Goal: Download file/media

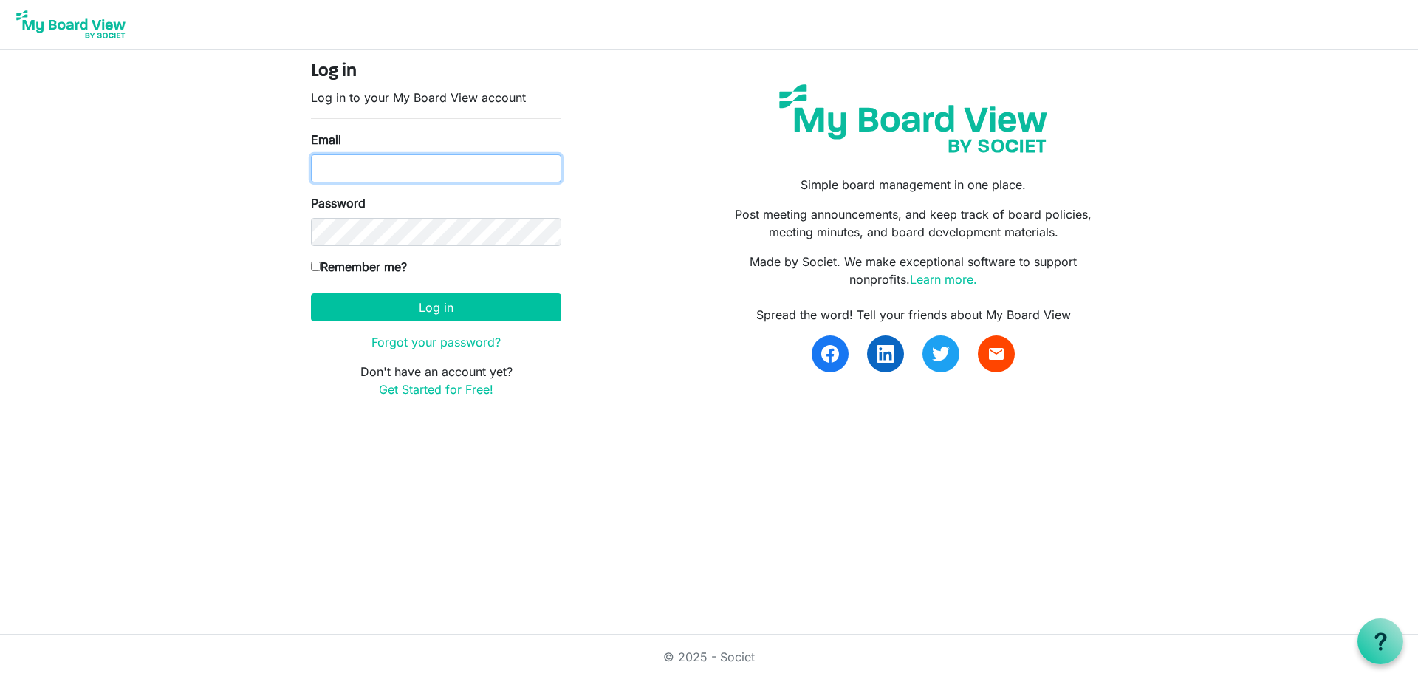
click at [476, 166] on input "Email" at bounding box center [436, 168] width 250 height 28
type input "belma.podrug@globalgatheringplace.com"
click at [190, 339] on body "Log in Log in to your My Board View account Email belma.podrug@globalgatheringp…" at bounding box center [709, 211] width 1418 height 422
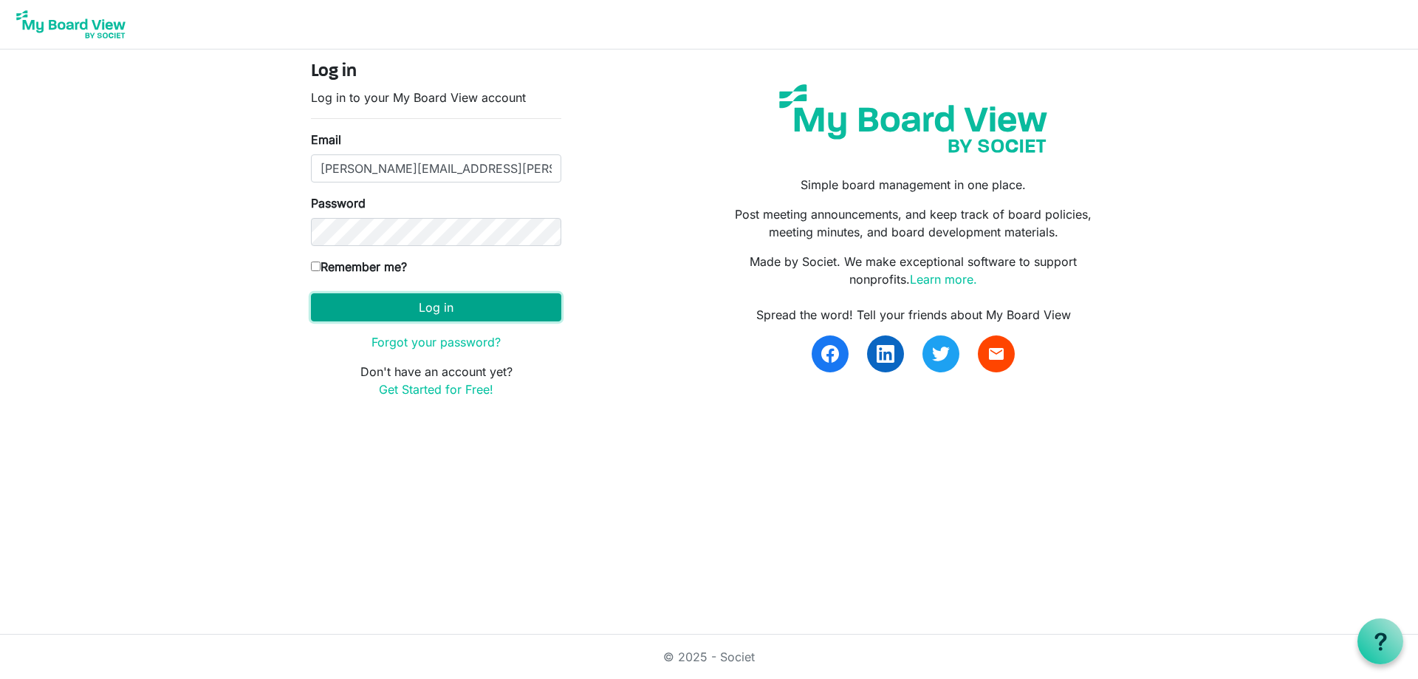
click at [424, 306] on button "Log in" at bounding box center [436, 307] width 250 height 28
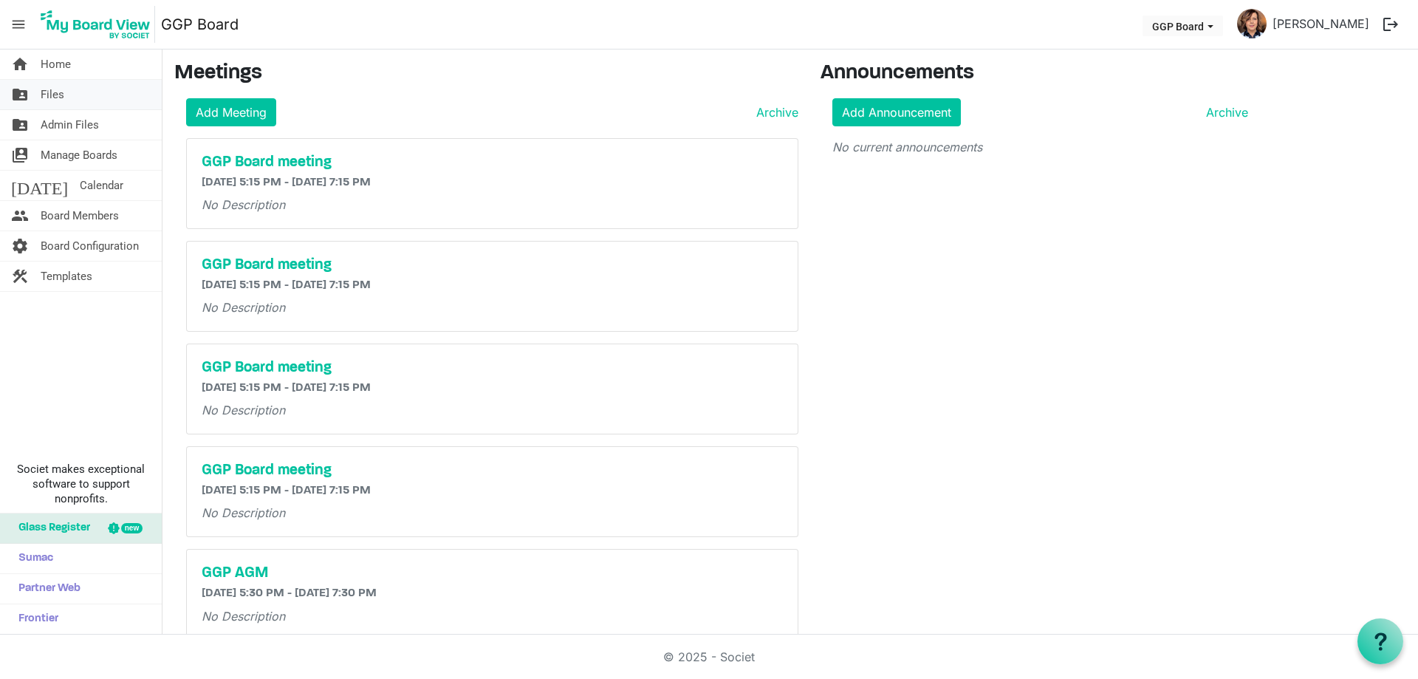
click at [48, 89] on span "Files" at bounding box center [53, 95] width 24 height 30
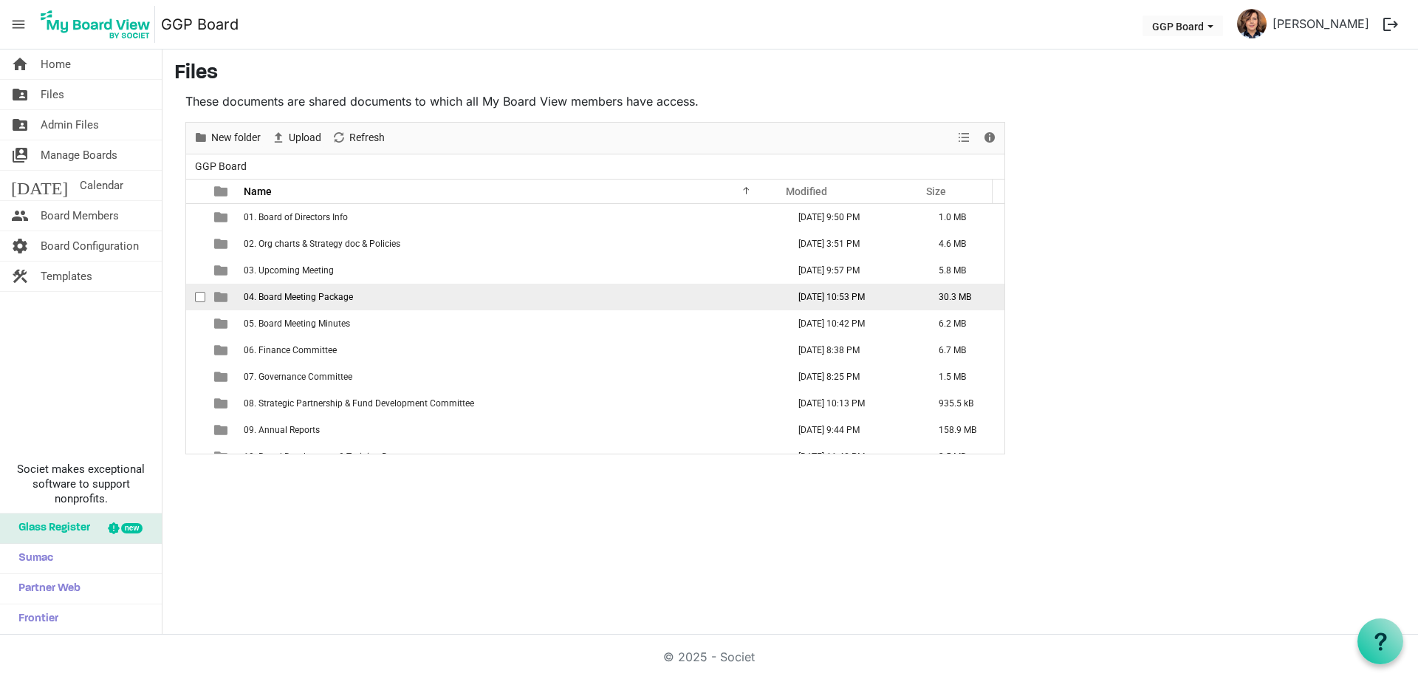
click at [372, 296] on td "04. Board Meeting Package" at bounding box center [510, 297] width 543 height 27
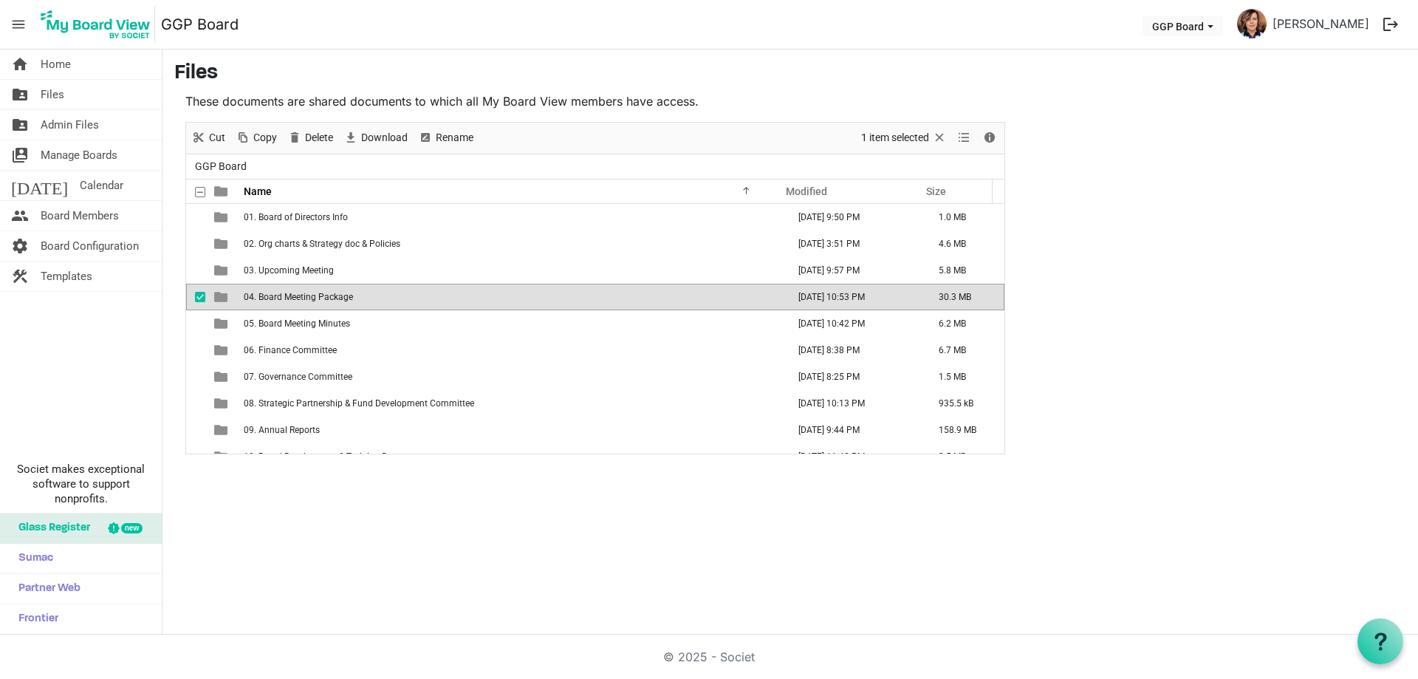
click at [372, 296] on td "04. Board Meeting Package" at bounding box center [510, 297] width 543 height 27
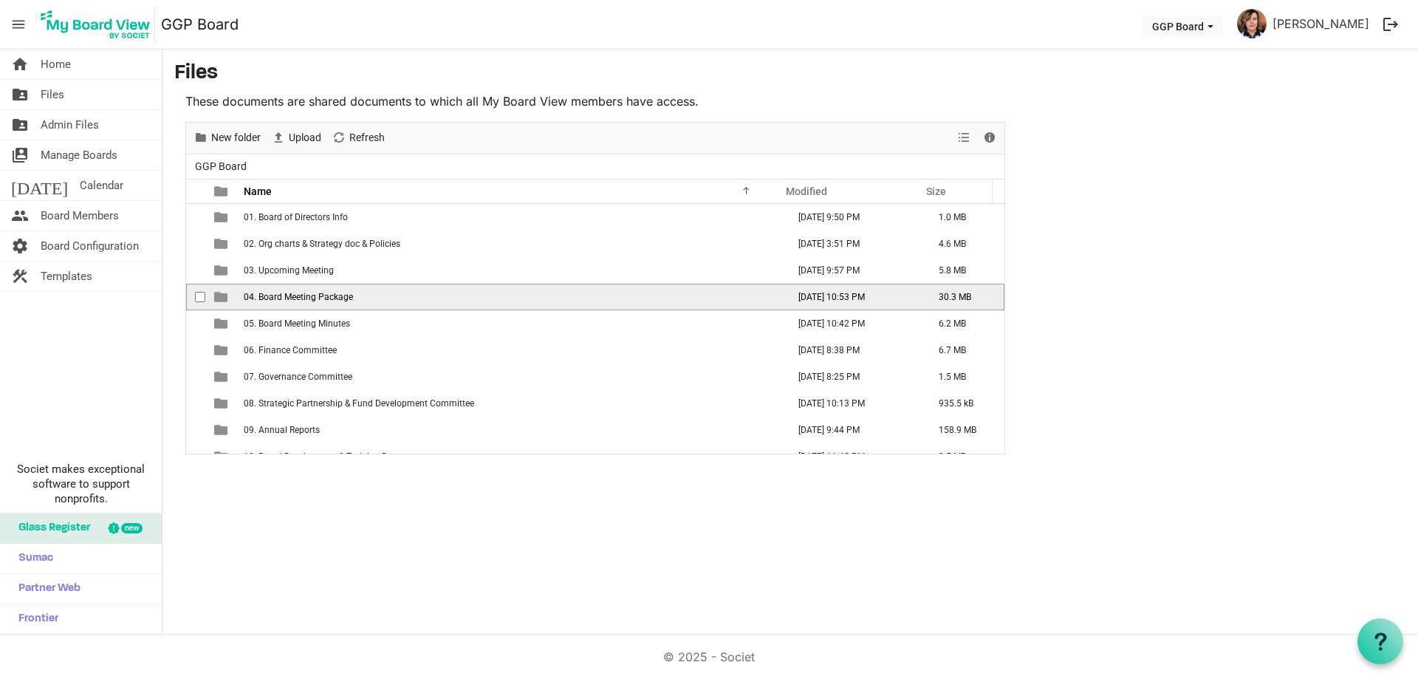
click at [372, 296] on td "04. Board Meeting Package" at bounding box center [510, 297] width 543 height 27
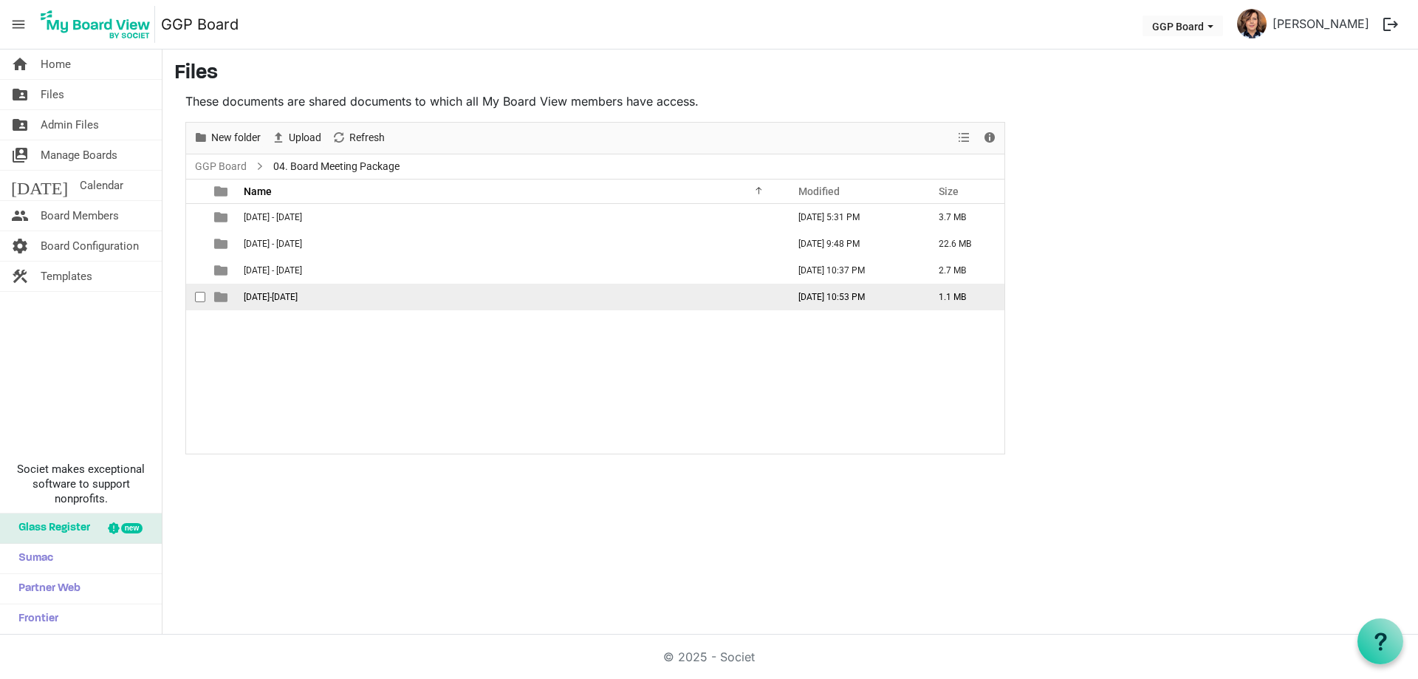
click at [292, 298] on td "[DATE]-[DATE]" at bounding box center [510, 297] width 543 height 27
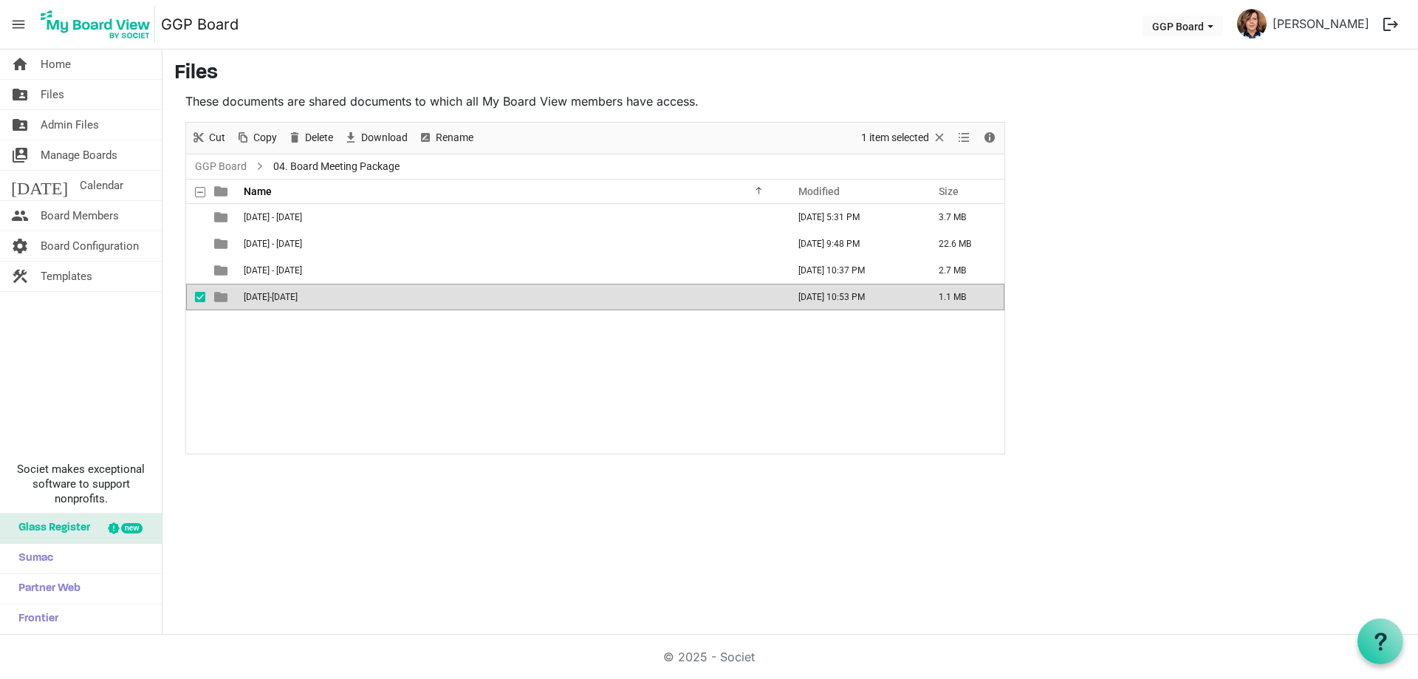
click at [292, 298] on td "[DATE]-[DATE]" at bounding box center [510, 297] width 543 height 27
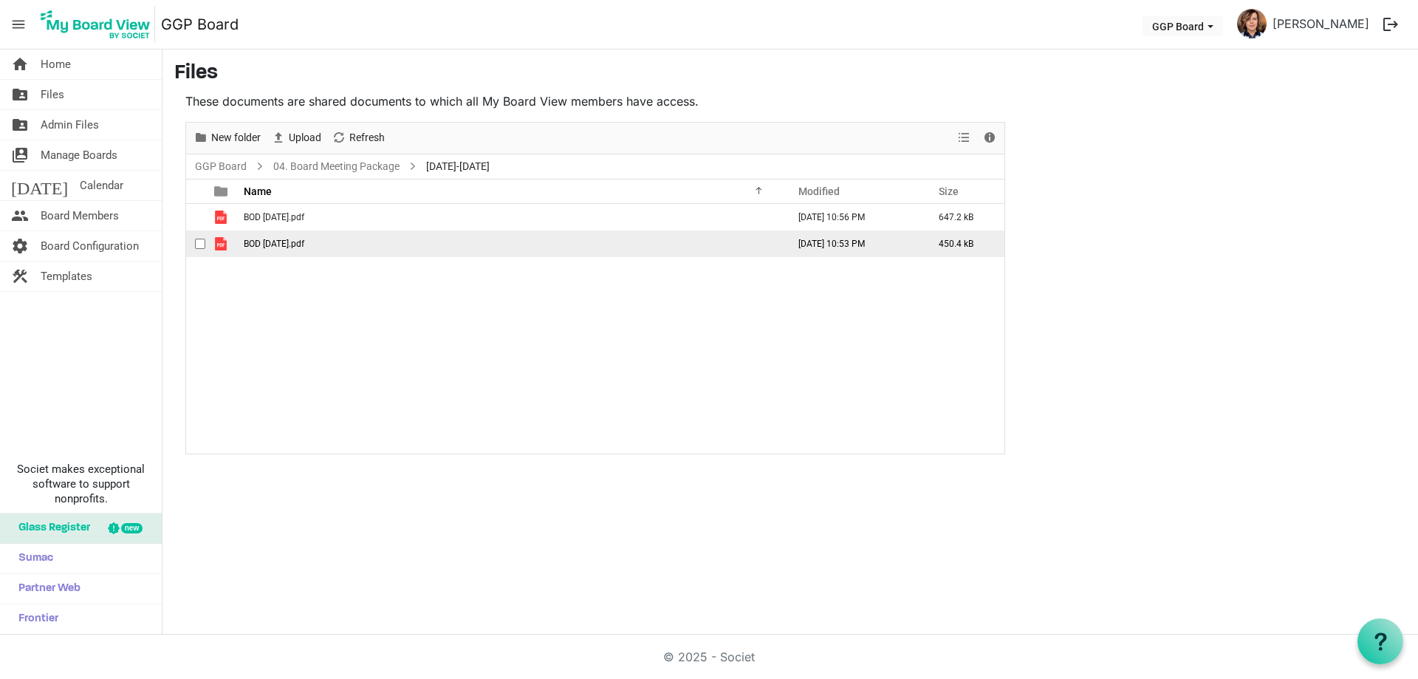
click at [304, 247] on span "BOD [DATE].pdf" at bounding box center [274, 243] width 61 height 10
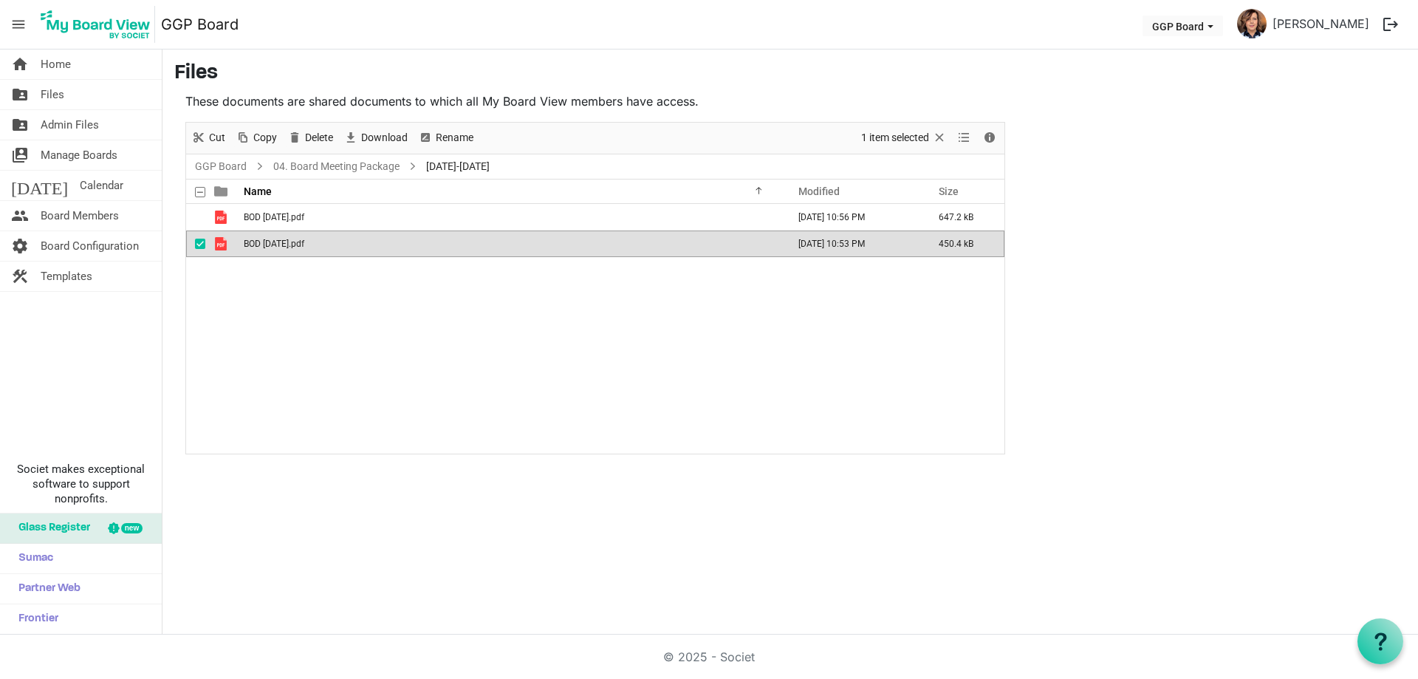
click at [304, 247] on span "BOD [DATE].pdf" at bounding box center [274, 243] width 61 height 10
